Goal: Task Accomplishment & Management: Manage account settings

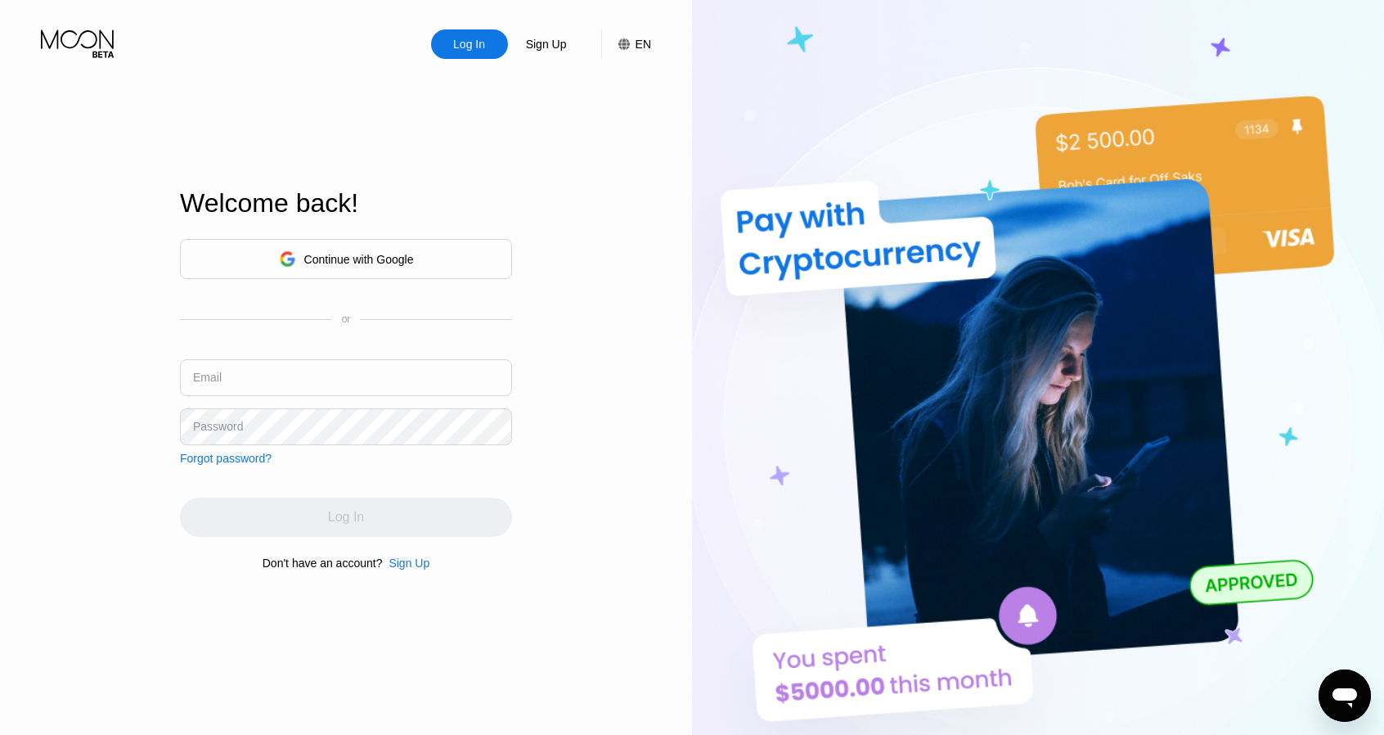
type input "[EMAIL_ADDRESS][DOMAIN_NAME]"
click at [563, 464] on div "Log In Sign Up EN Language Select an item Save Welcome back! Continue with Goog…" at bounding box center [346, 404] width 692 height 808
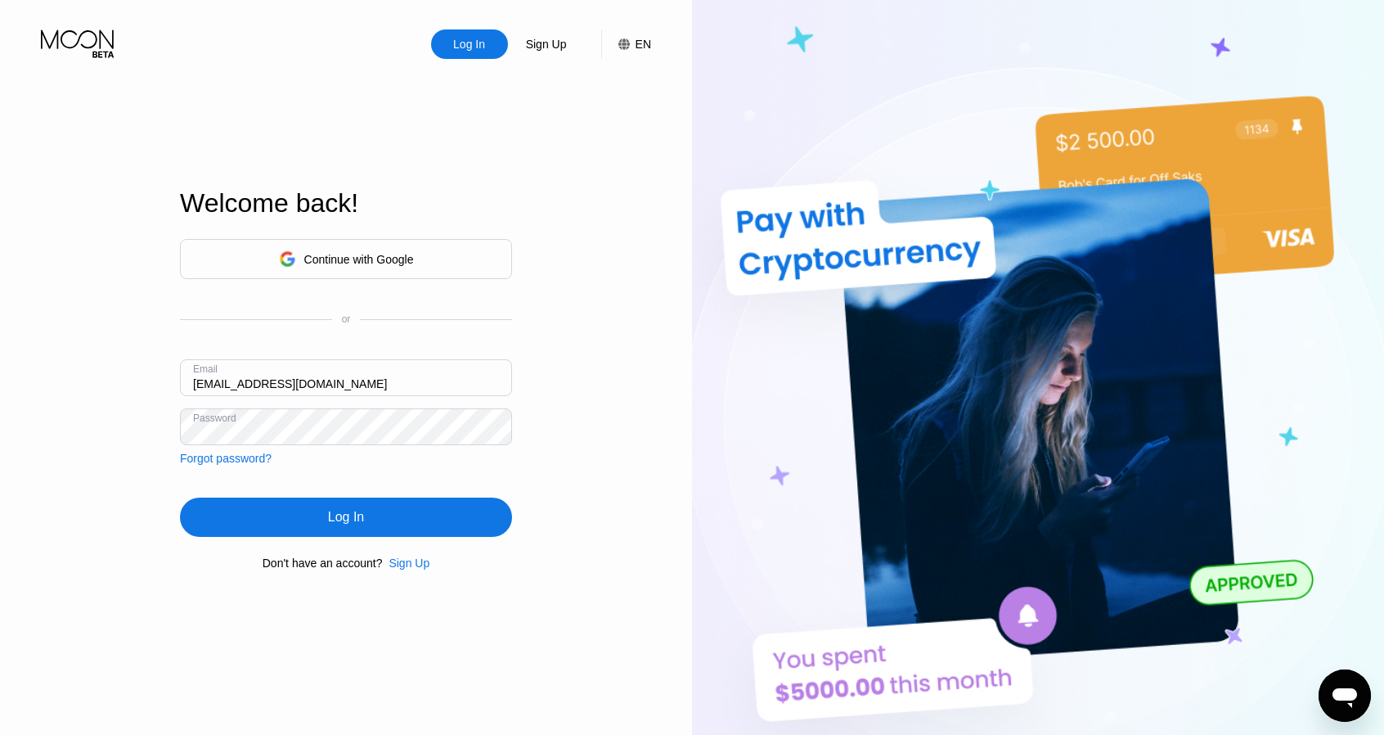
click at [417, 518] on div "Log In" at bounding box center [346, 516] width 332 height 39
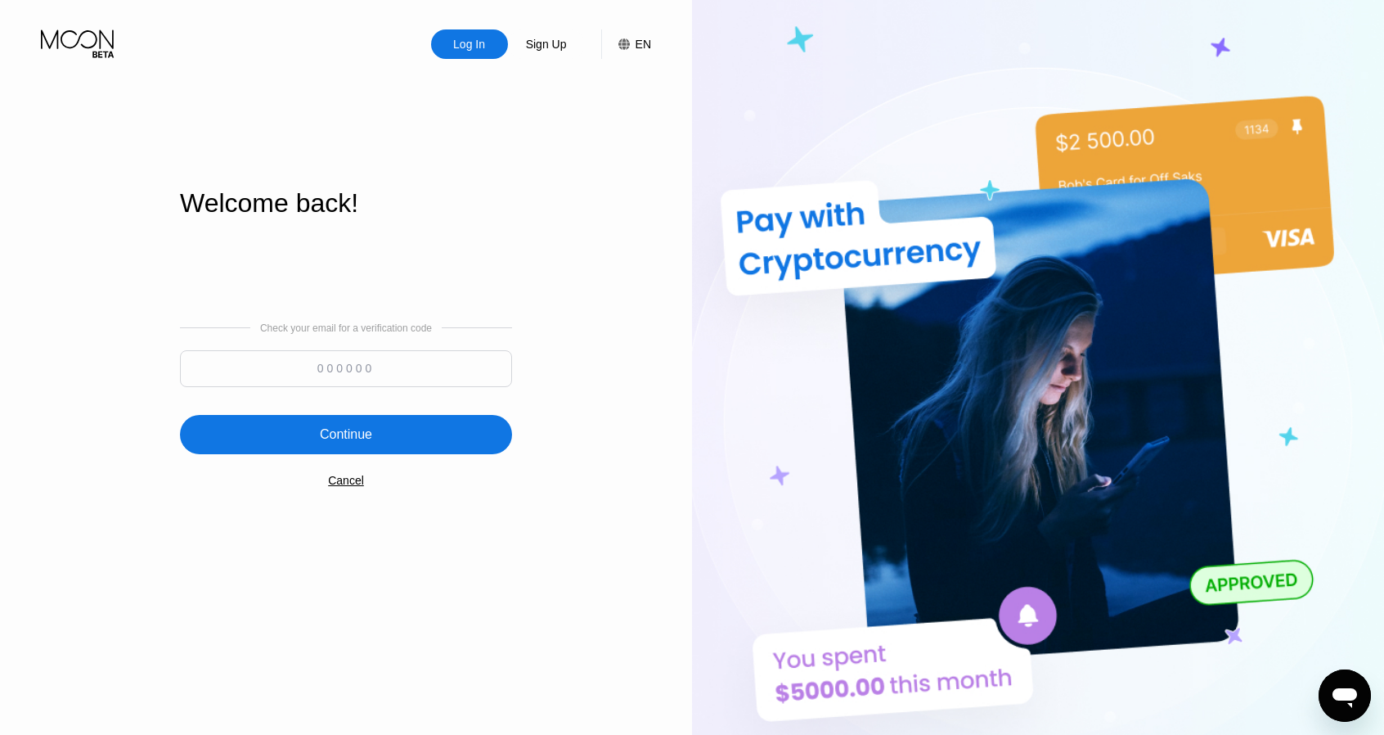
click at [335, 361] on input at bounding box center [346, 368] width 332 height 37
paste input "308661"
type input "308661"
click at [359, 428] on div "Continue" at bounding box center [346, 434] width 52 height 16
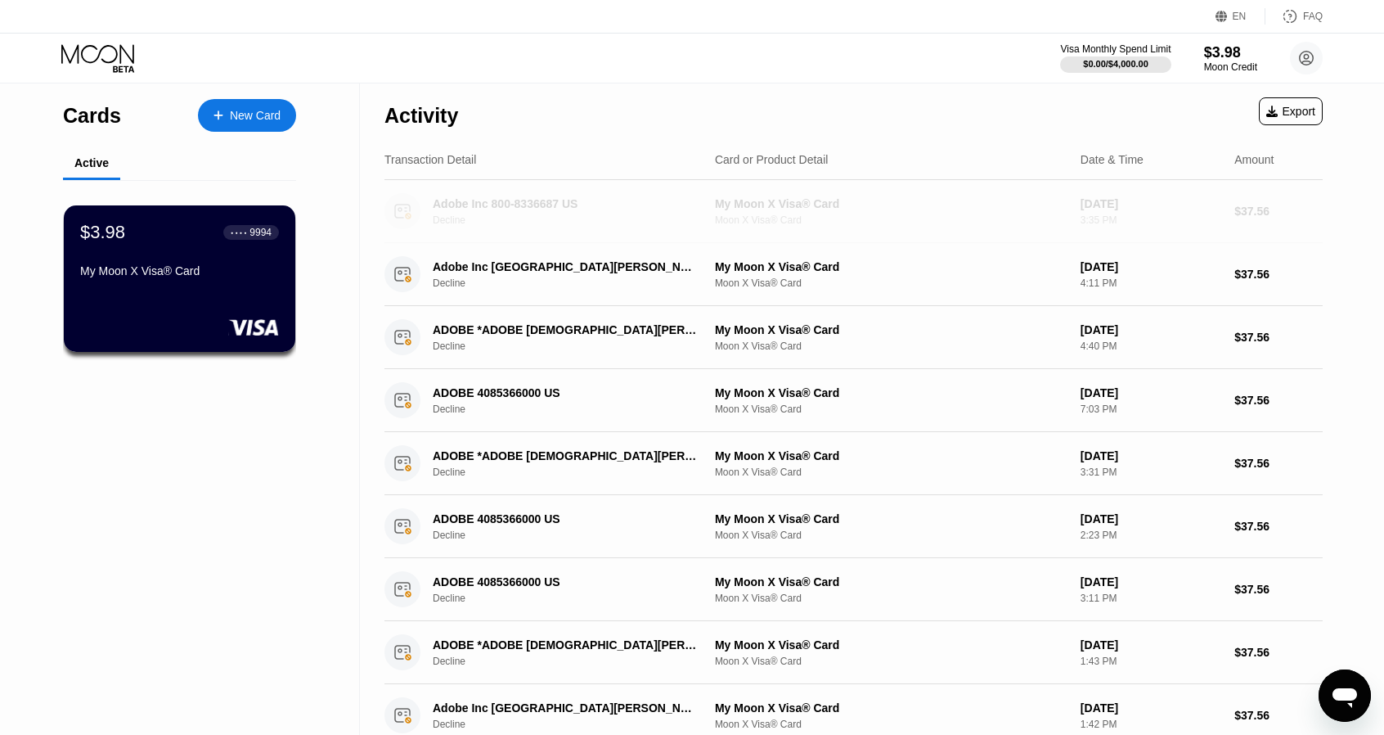
click at [478, 207] on div "Adobe Inc 800-8336687 US" at bounding box center [566, 203] width 266 height 13
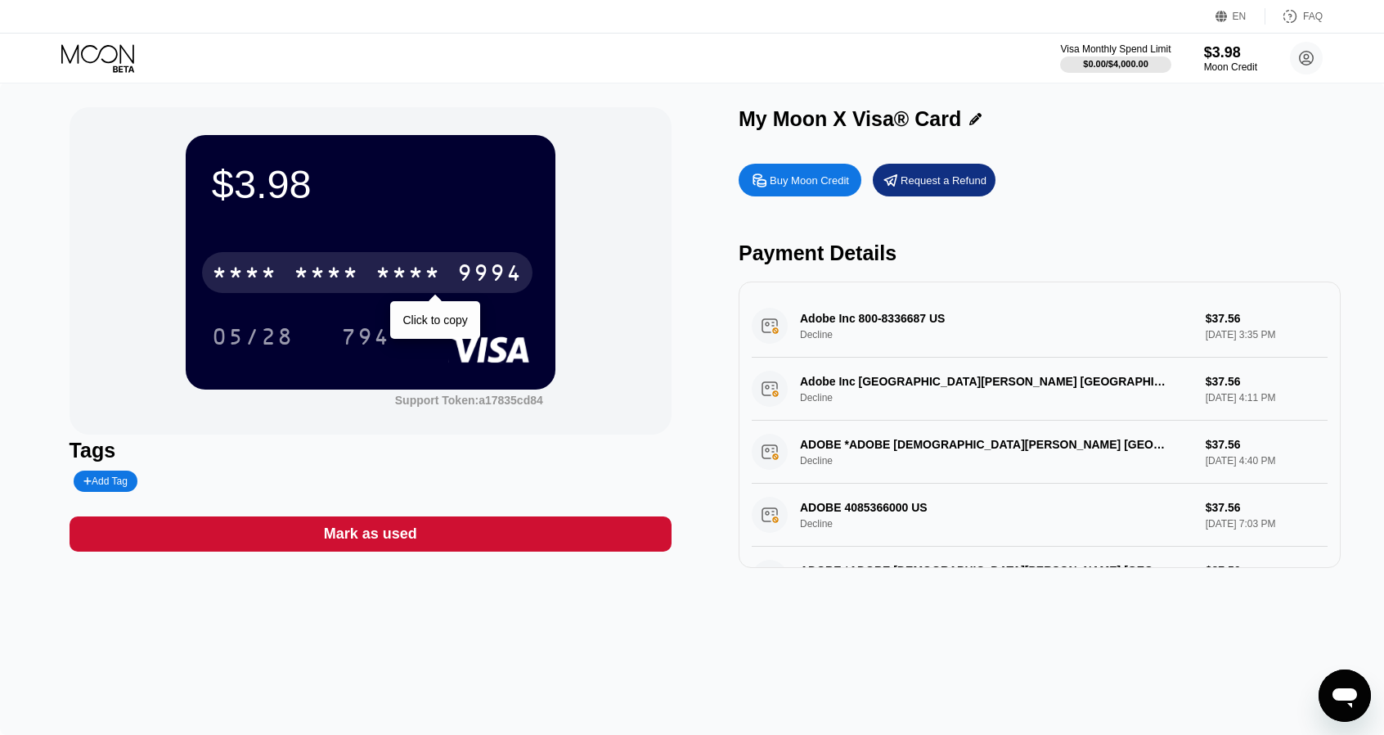
click at [496, 279] on div "9994" at bounding box center [489, 275] width 65 height 26
click at [379, 269] on div "2793" at bounding box center [408, 275] width 65 height 26
click at [405, 270] on div "* * * *" at bounding box center [408, 275] width 65 height 26
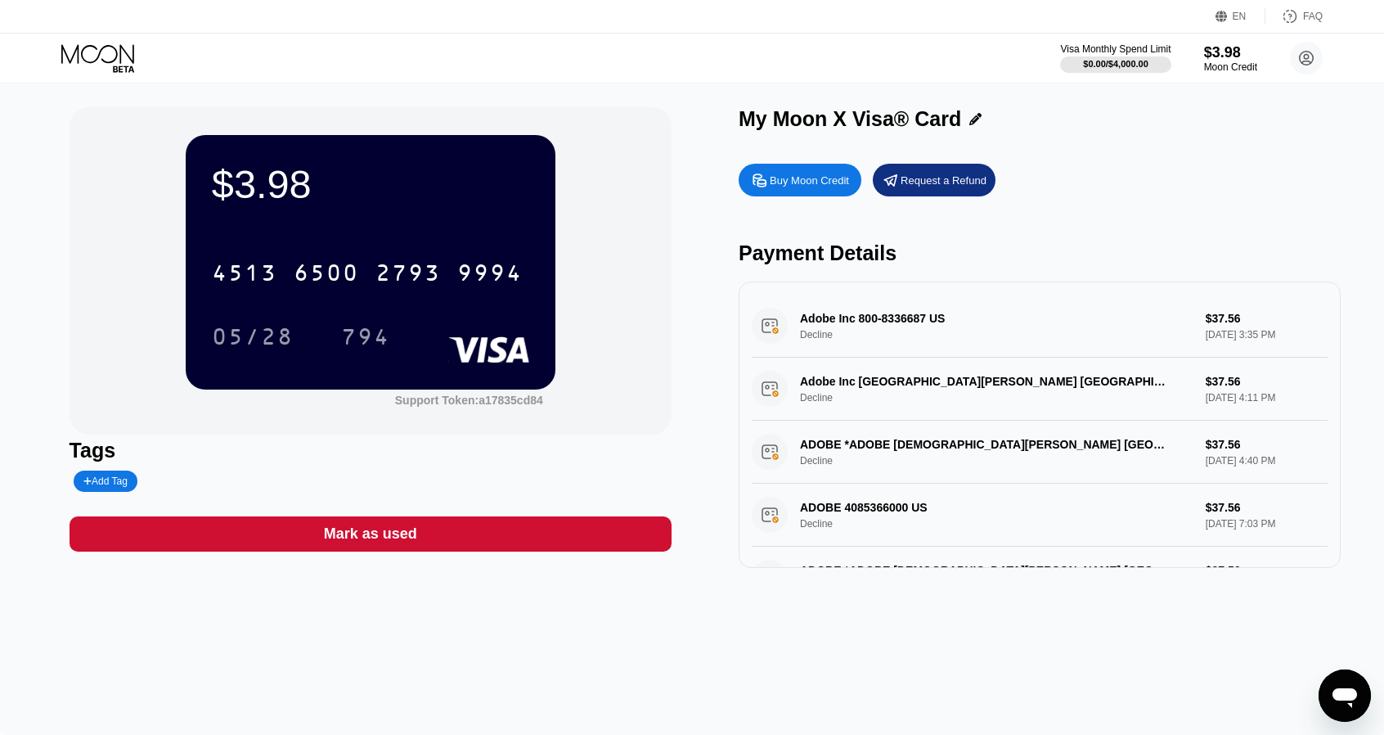
click at [1322, 210] on div "Buy Moon Credit Request a Refund Payment Details Adobe Inc 800-8336687 US Decli…" at bounding box center [1040, 361] width 602 height 412
